Goal: Check status

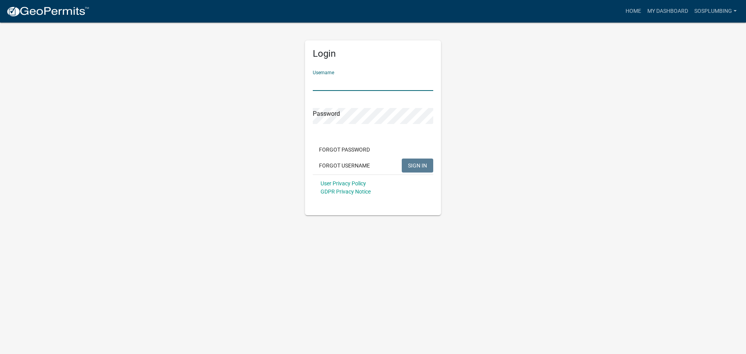
click at [375, 85] on input "Username" at bounding box center [373, 83] width 120 height 16
type input "SOSPLUMBING"
click at [402, 159] on button "SIGN IN" at bounding box center [417, 166] width 31 height 14
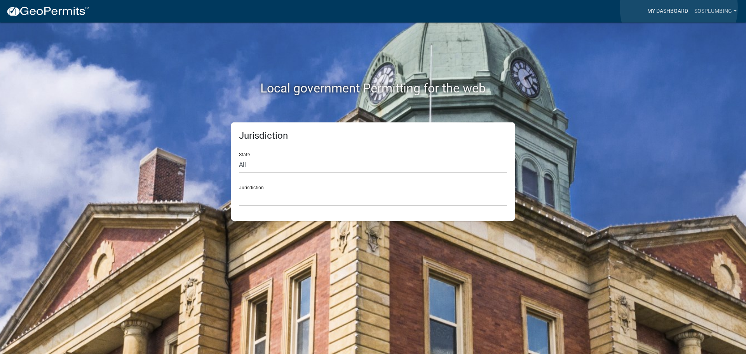
click at [679, 7] on link "My Dashboard" at bounding box center [667, 11] width 47 height 15
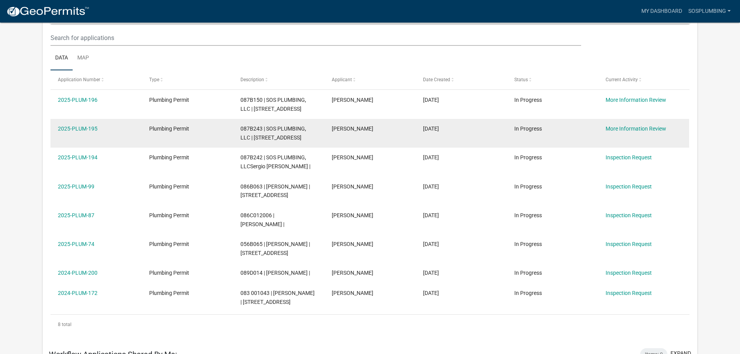
scroll to position [142, 0]
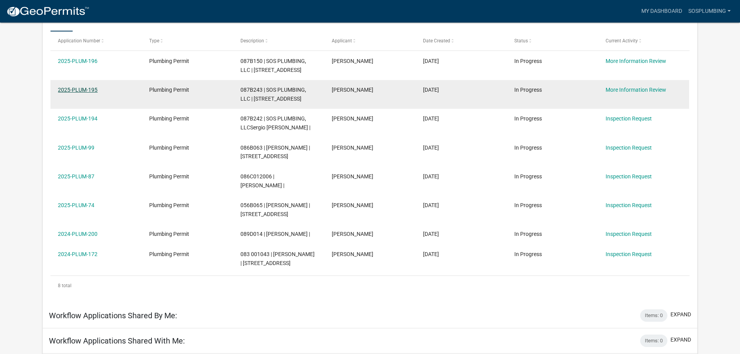
click at [74, 93] on link "2025-PLUM-195" at bounding box center [78, 90] width 40 height 6
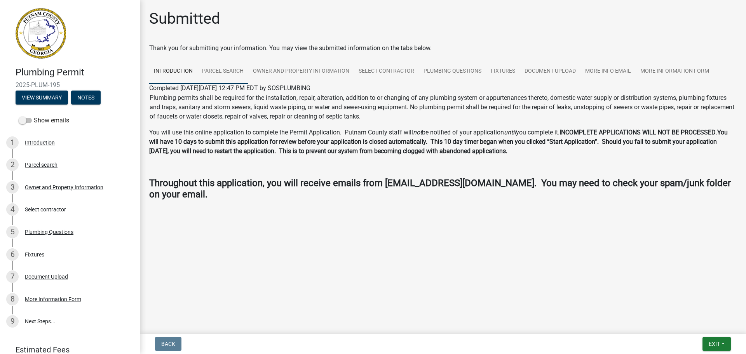
click at [224, 70] on link "Parcel search" at bounding box center [222, 71] width 51 height 25
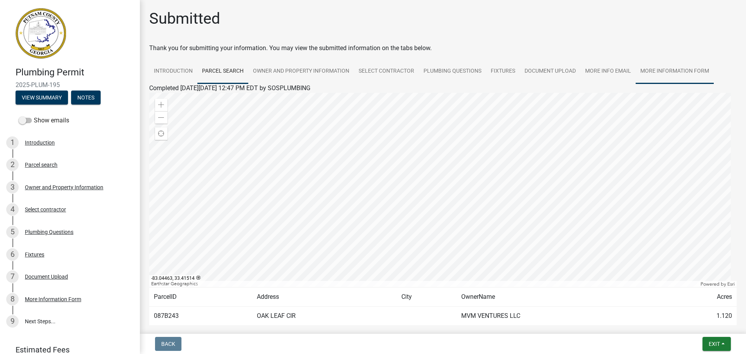
click at [679, 63] on link "More Information Form" at bounding box center [675, 71] width 78 height 25
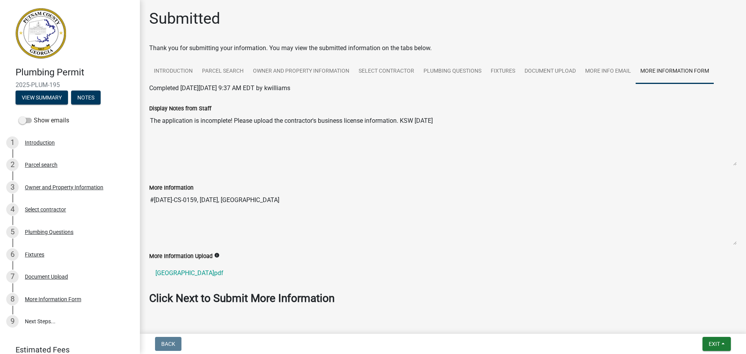
scroll to position [20, 0]
